Goal: Information Seeking & Learning: Learn about a topic

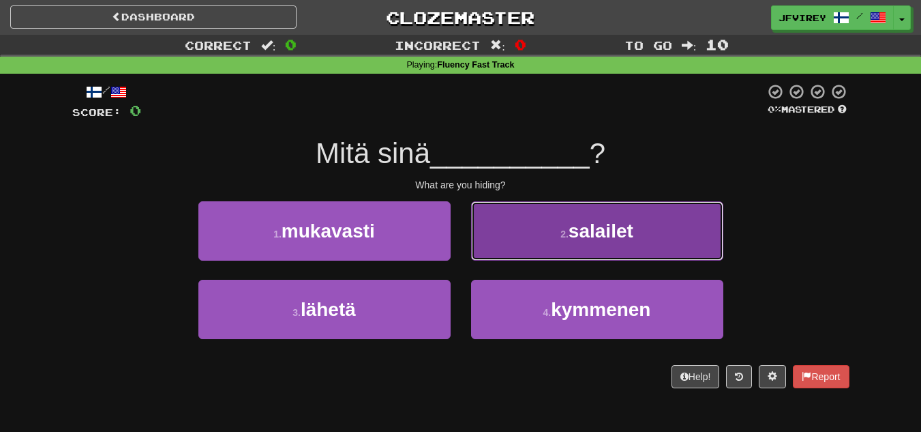
click at [658, 233] on button "2 . salailet" at bounding box center [597, 230] width 252 height 59
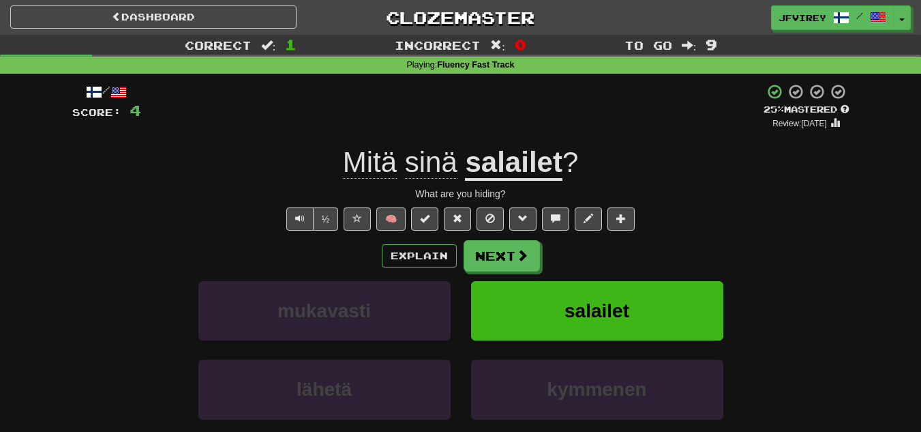
drag, startPoint x: 744, startPoint y: 110, endPoint x: 837, endPoint y: 111, distance: 92.8
click at [837, 111] on div "/ Score: 4 + 4 25 % Mastered Review: [DATE]" at bounding box center [461, 106] width 778 height 46
click at [365, 157] on span "Mitä" at bounding box center [370, 162] width 54 height 33
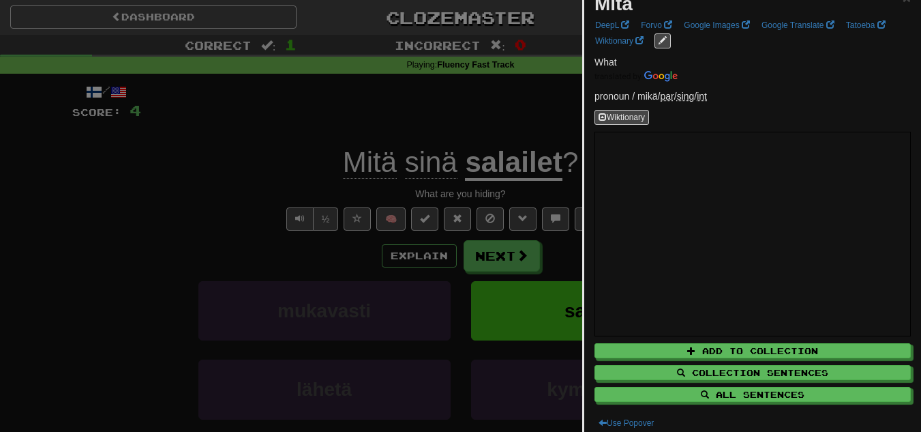
scroll to position [29, 0]
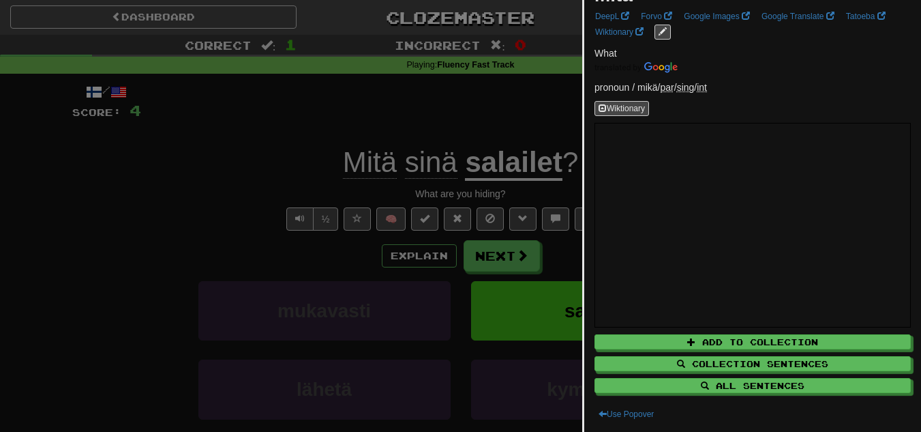
click at [379, 103] on div at bounding box center [460, 216] width 921 height 432
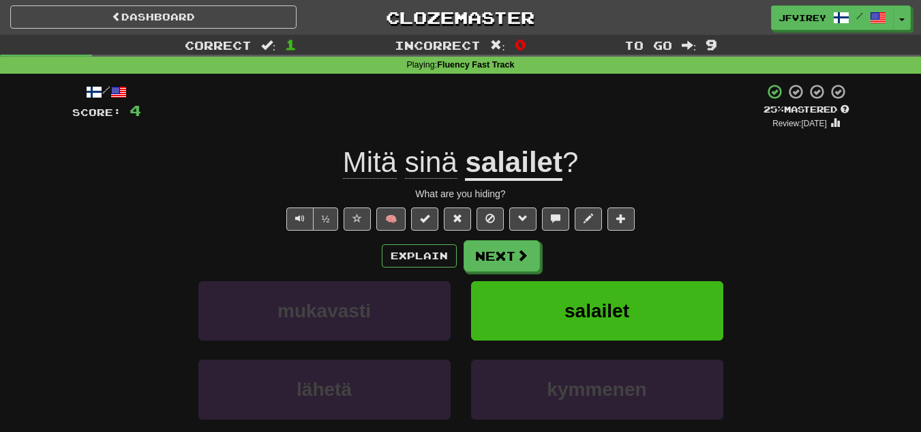
click at [525, 160] on u "salailet" at bounding box center [513, 163] width 97 height 35
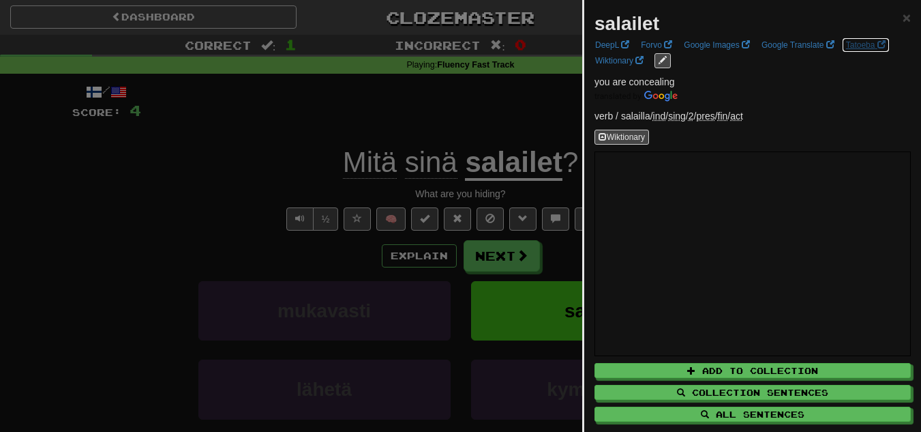
click at [864, 50] on link "Tatoeba" at bounding box center [866, 45] width 48 height 15
drag, startPoint x: 412, startPoint y: 192, endPoint x: 506, endPoint y: 196, distance: 94.2
click at [506, 196] on div at bounding box center [460, 216] width 921 height 432
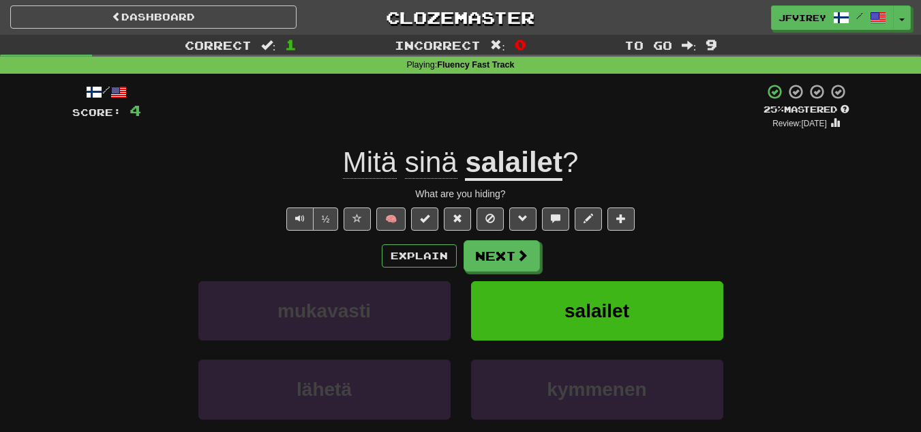
click at [76, 197] on div "What are you hiding?" at bounding box center [461, 194] width 778 height 14
